Goal: Transaction & Acquisition: Purchase product/service

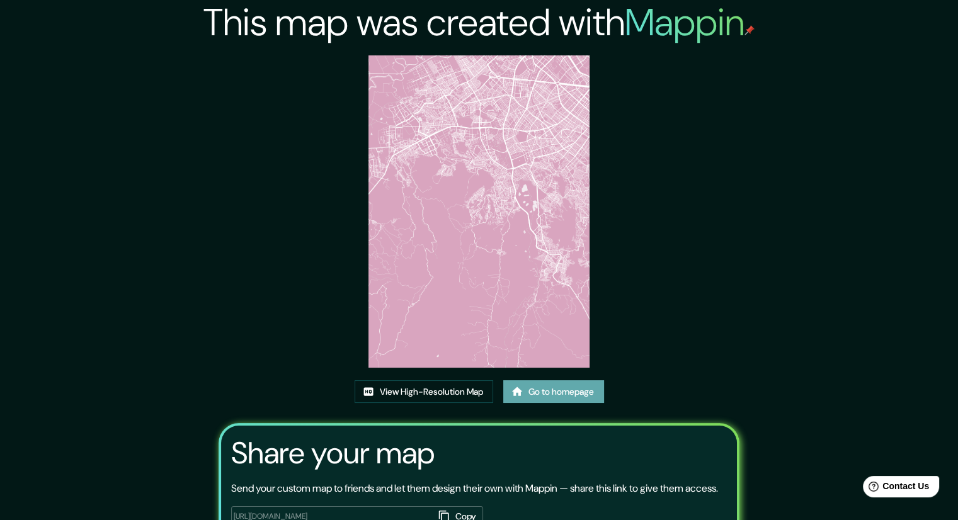
click at [554, 391] on link "Go to homepage" at bounding box center [553, 391] width 101 height 23
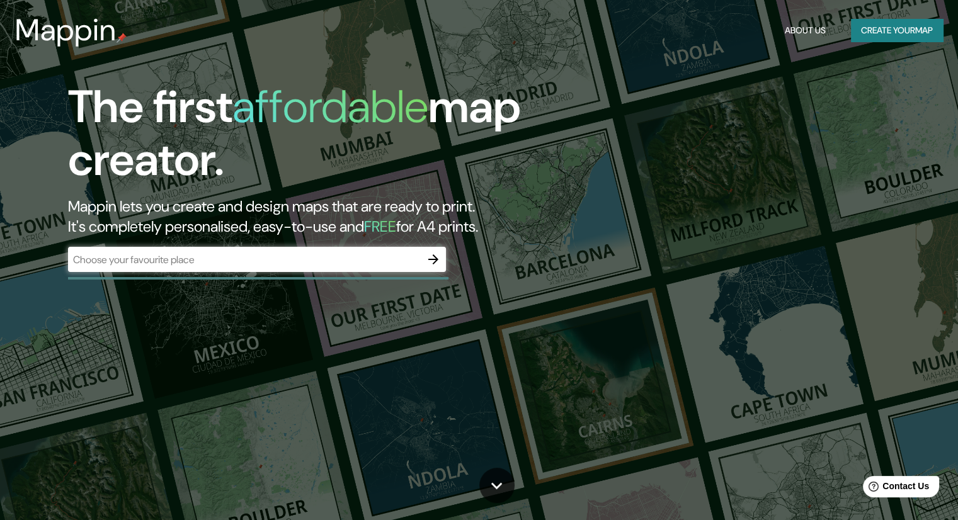
click at [257, 268] on div "​" at bounding box center [257, 259] width 378 height 25
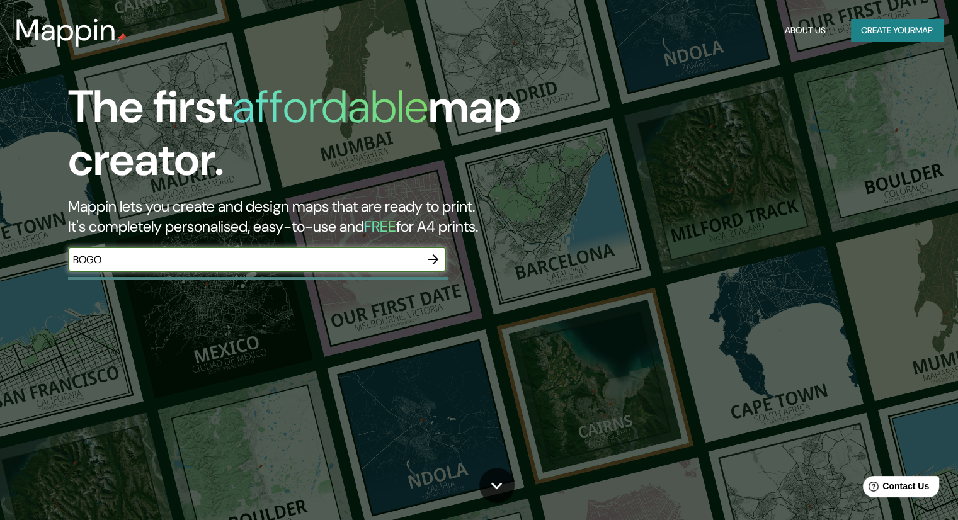
type input "BOGOTA"
click at [436, 255] on icon "button" at bounding box center [433, 259] width 15 height 15
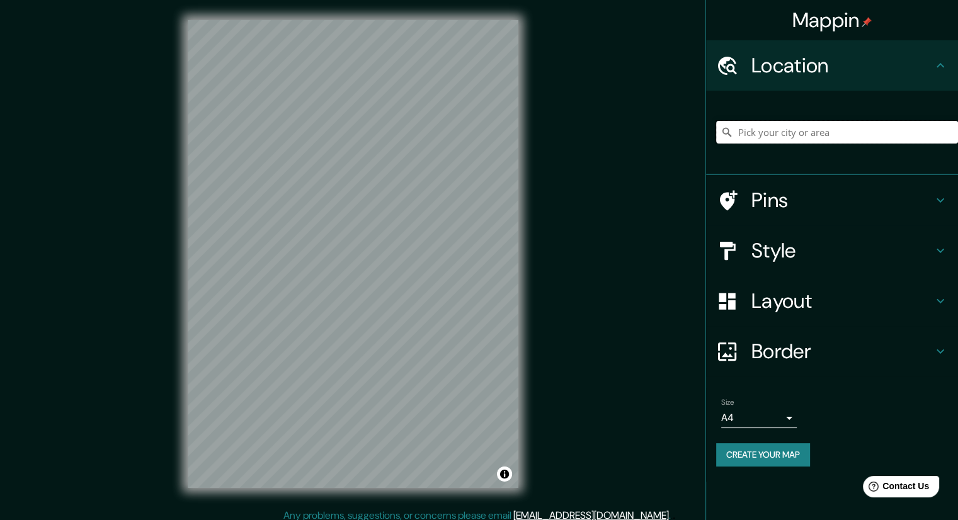
click at [792, 127] on input "Pick your city or area" at bounding box center [837, 132] width 242 height 23
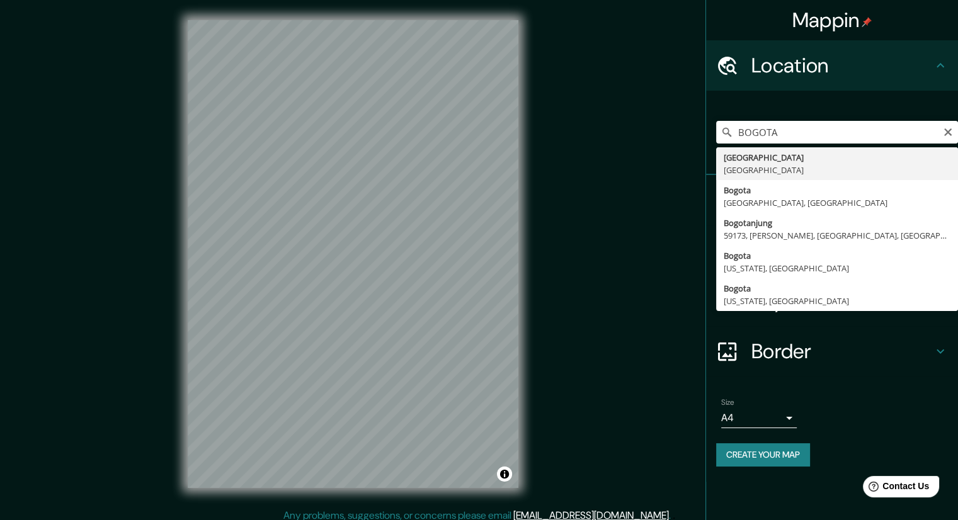
type input "Bogotá, Colombia"
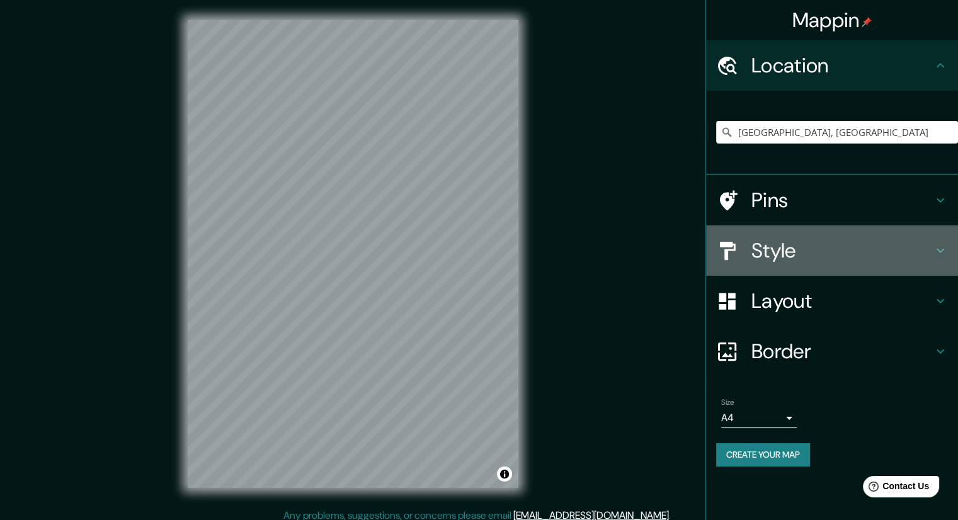
click at [795, 249] on h4 "Style" at bounding box center [841, 250] width 181 height 25
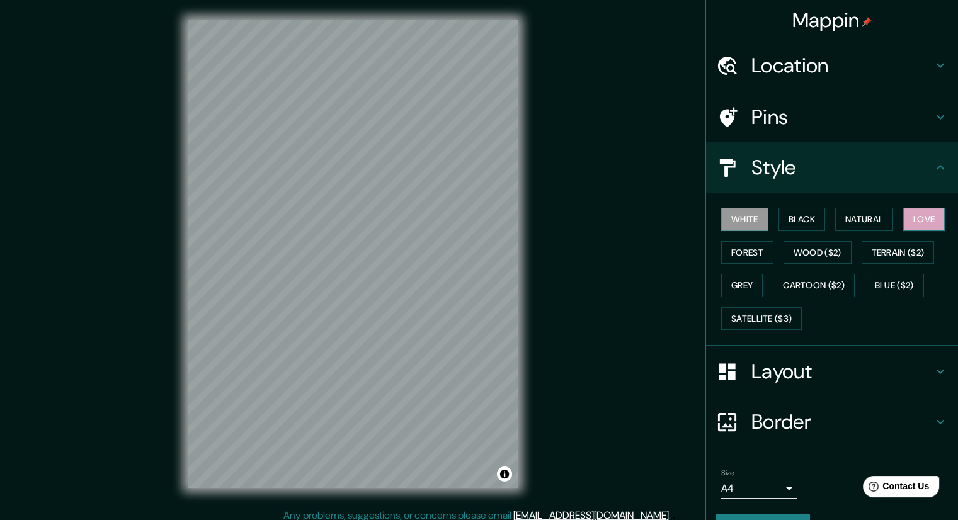
click at [920, 216] on button "Love" at bounding box center [924, 219] width 42 height 23
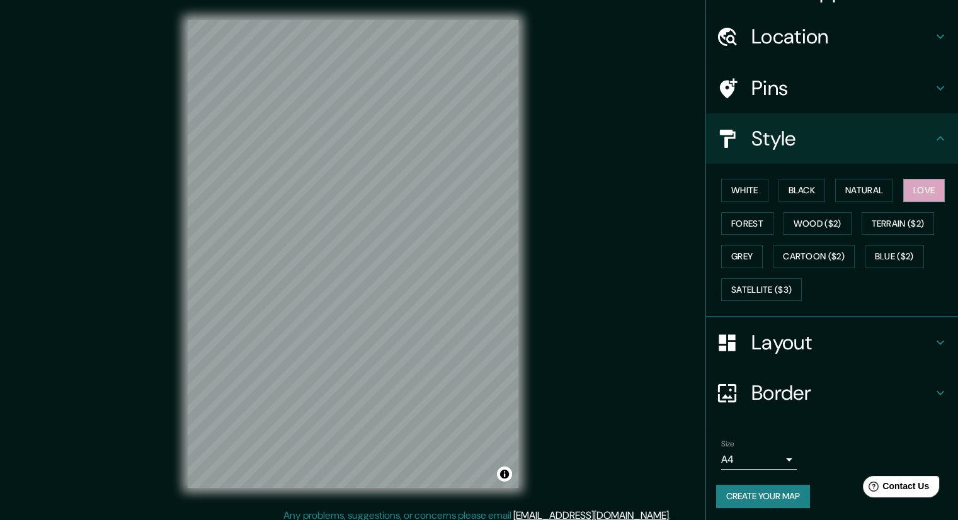
scroll to position [30, 0]
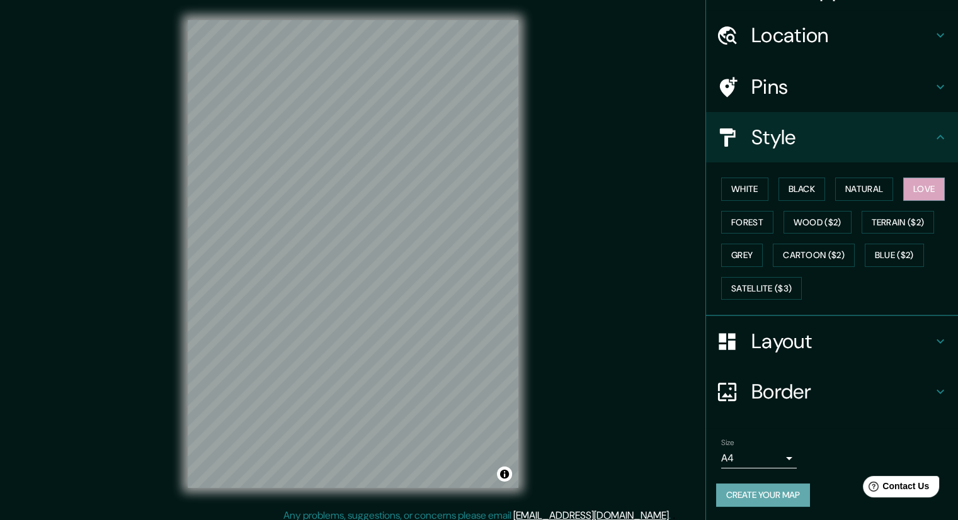
click at [726, 490] on button "Create your map" at bounding box center [763, 495] width 94 height 23
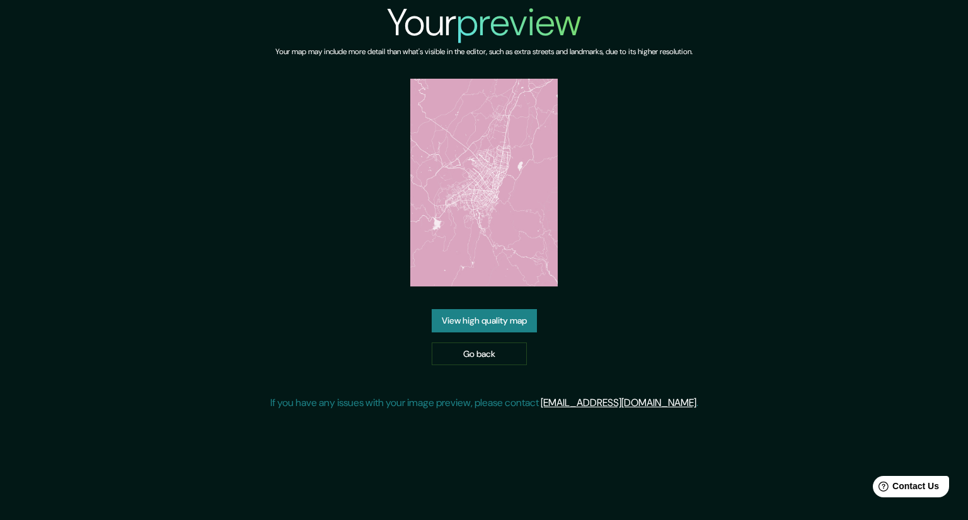
click at [503, 319] on link "View high quality map" at bounding box center [483, 320] width 105 height 23
